Goal: Information Seeking & Learning: Learn about a topic

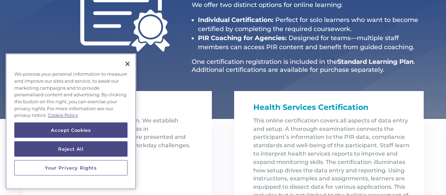
scroll to position [149, 0]
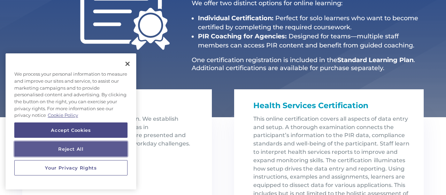
click at [57, 148] on button "Reject All" at bounding box center [70, 148] width 113 height 15
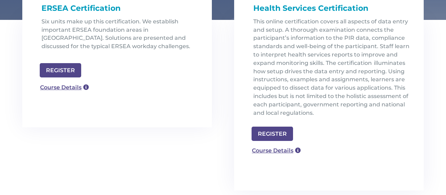
scroll to position [248, 0]
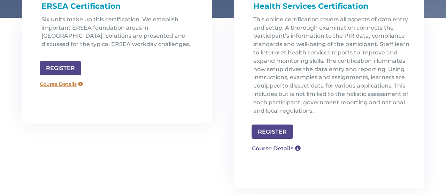
click at [81, 86] on link "Course Details" at bounding box center [61, 84] width 50 height 11
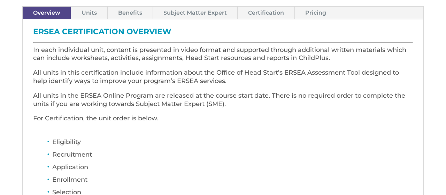
scroll to position [221, 0]
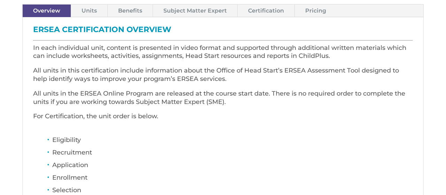
click at [310, 6] on link "Pricing" at bounding box center [316, 11] width 42 height 12
